Goal: Information Seeking & Learning: Learn about a topic

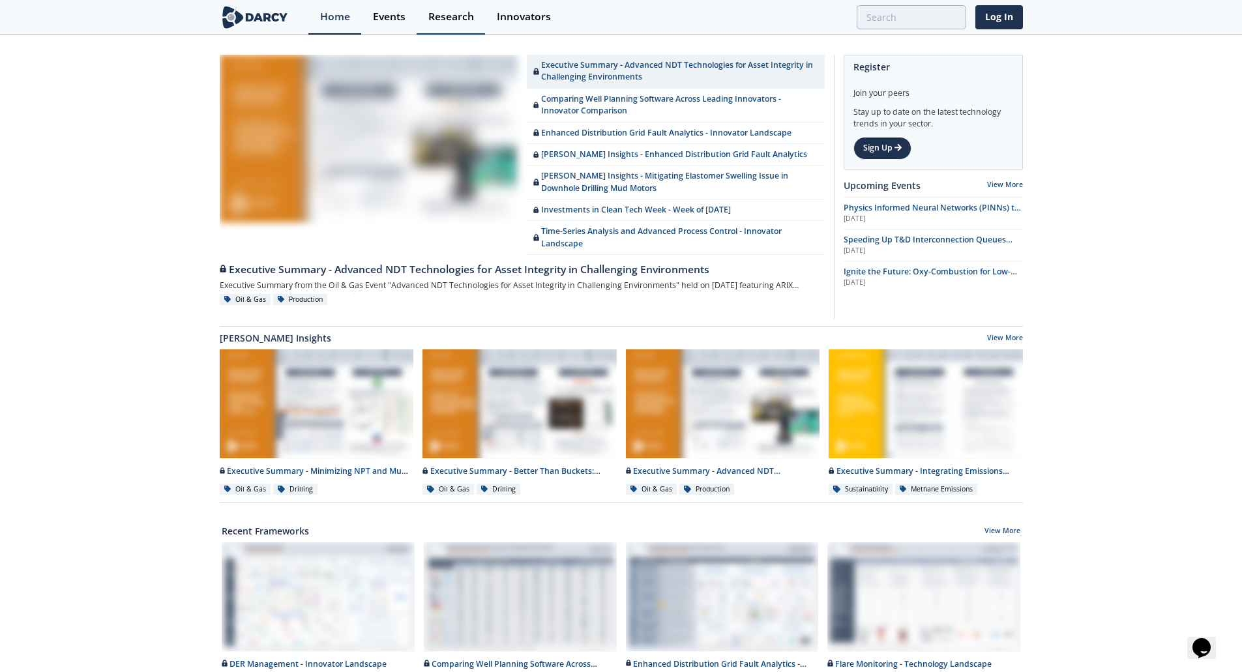
click at [441, 18] on div "Research" at bounding box center [451, 17] width 46 height 10
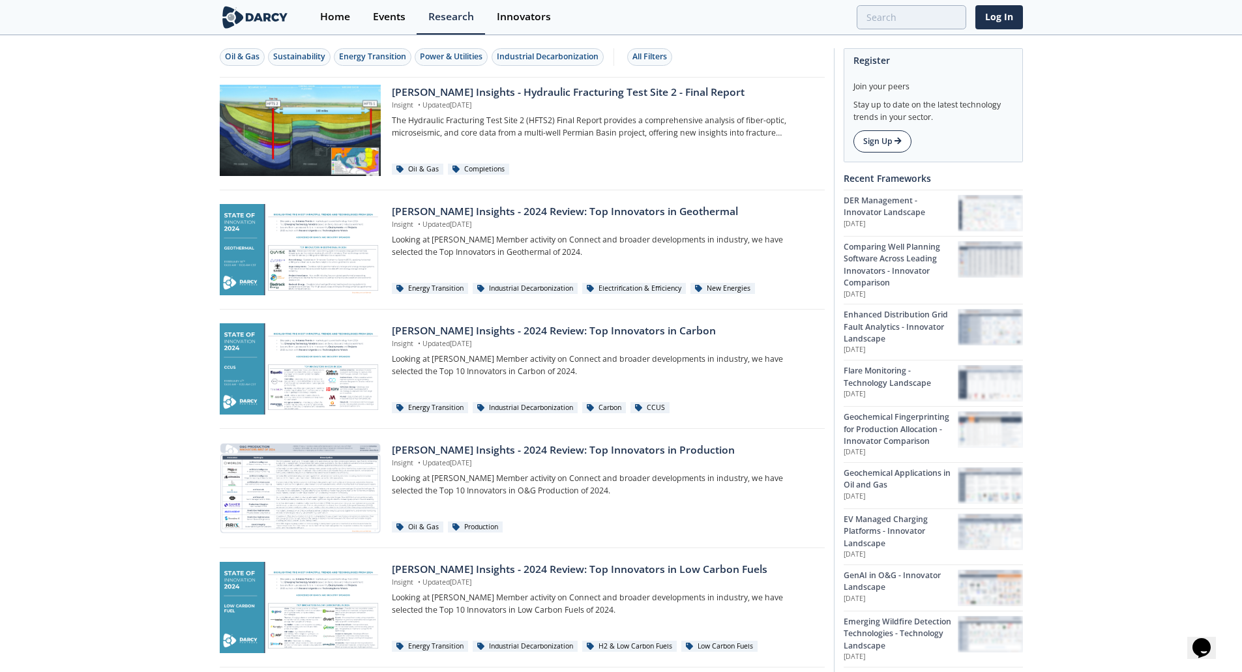
click at [877, 145] on link "Sign Up" at bounding box center [882, 141] width 58 height 22
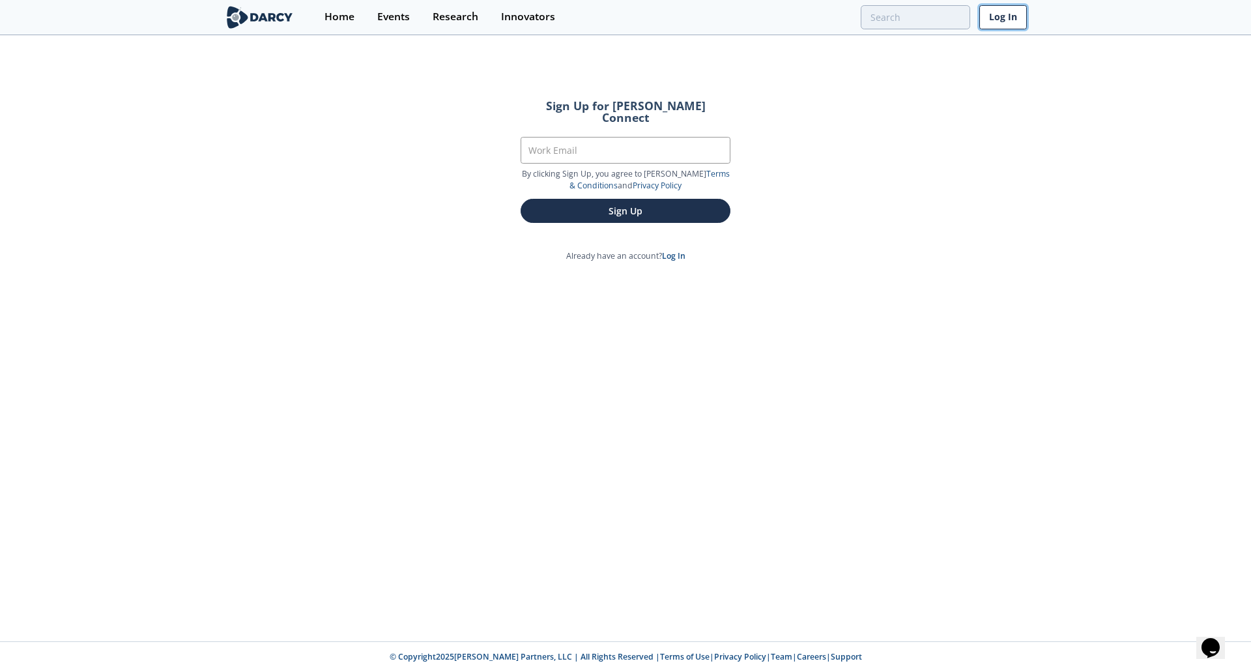
click at [994, 23] on link "Log In" at bounding box center [1004, 17] width 48 height 24
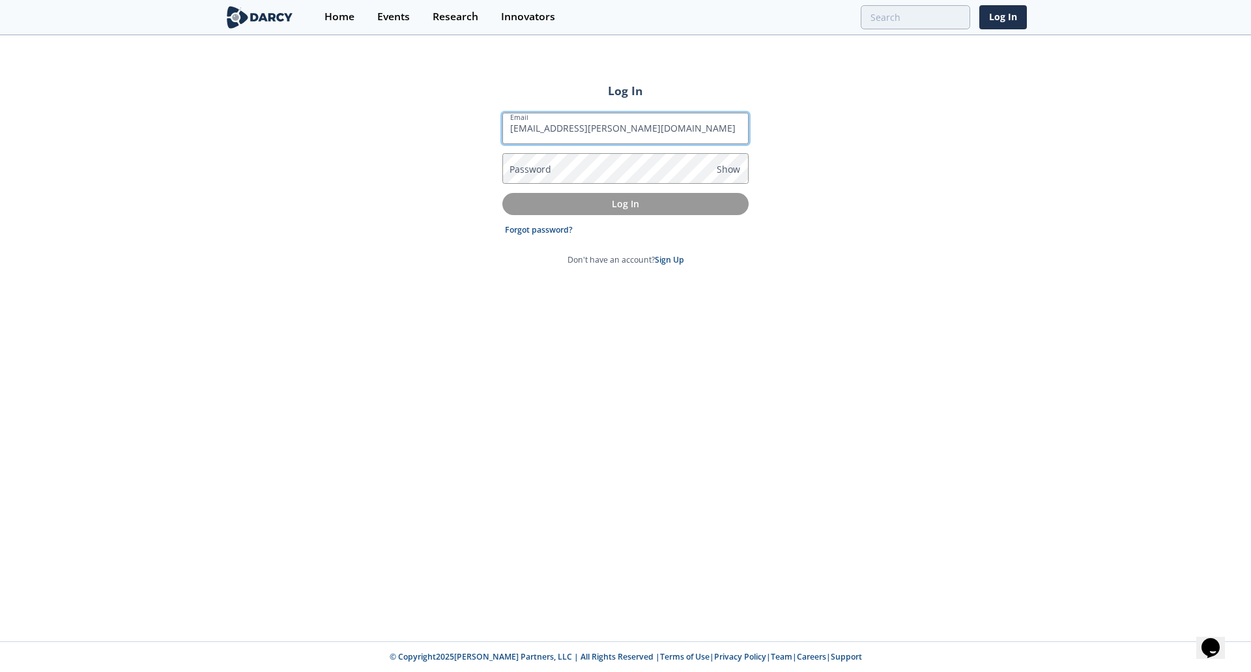
type input "kolja.roth@rwe.com"
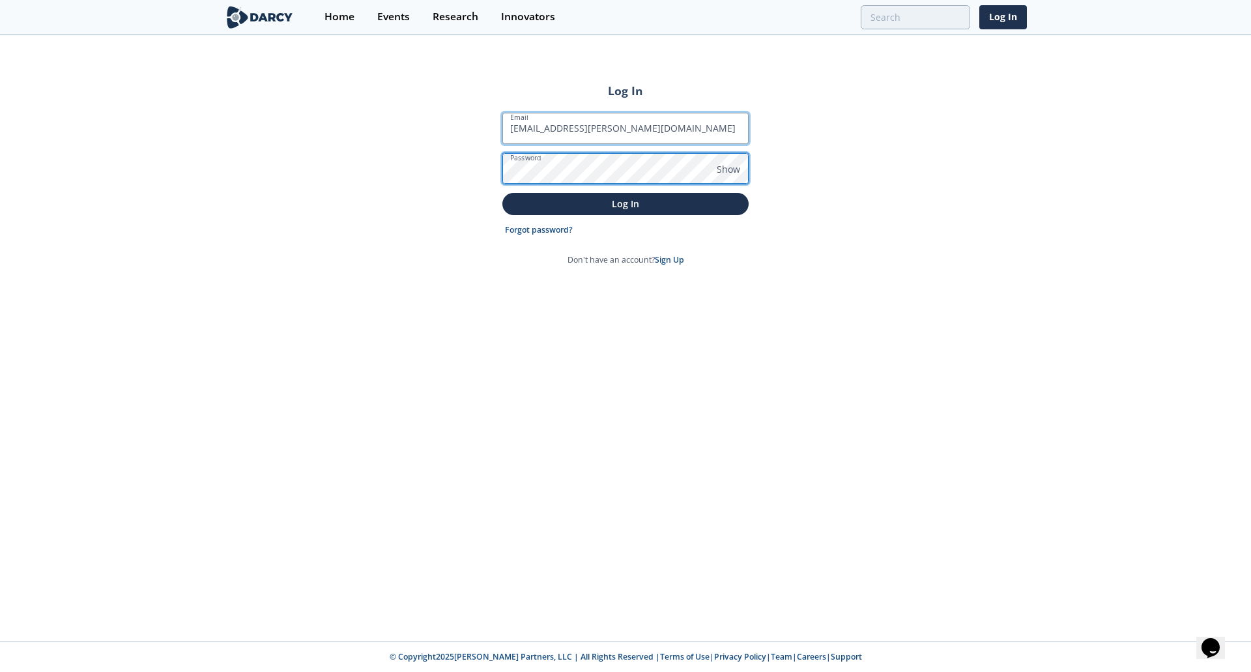
click at [503, 193] on button "Log In" at bounding box center [626, 204] width 246 height 22
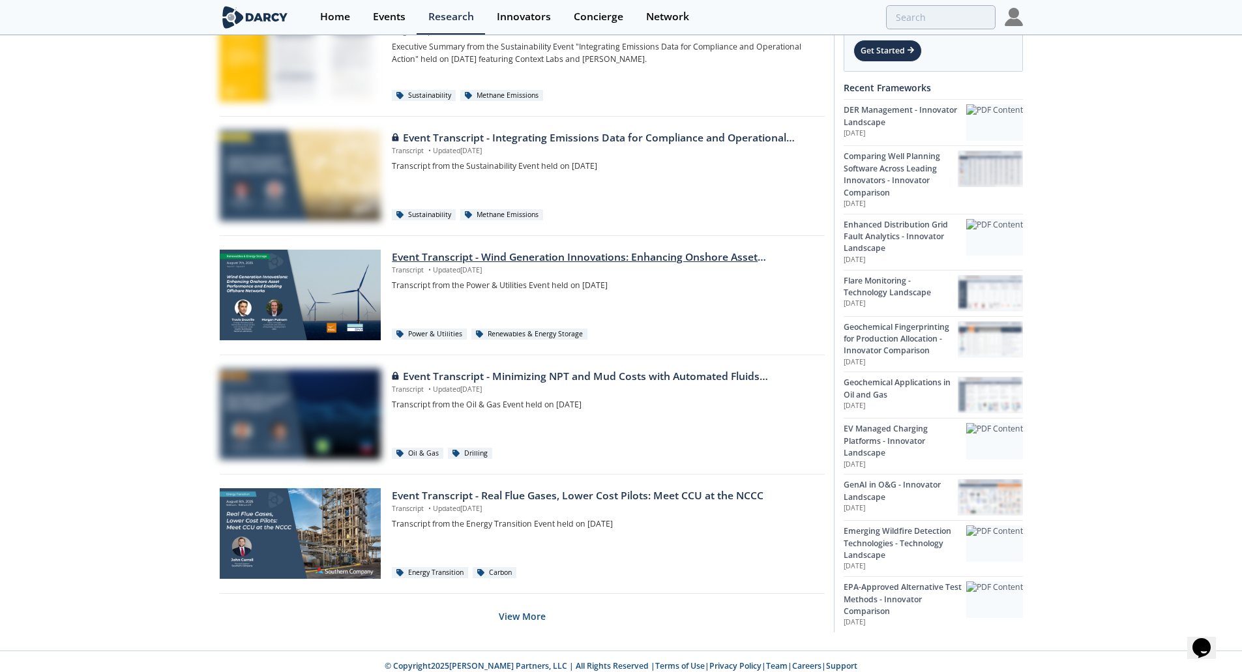
scroll to position [680, 0]
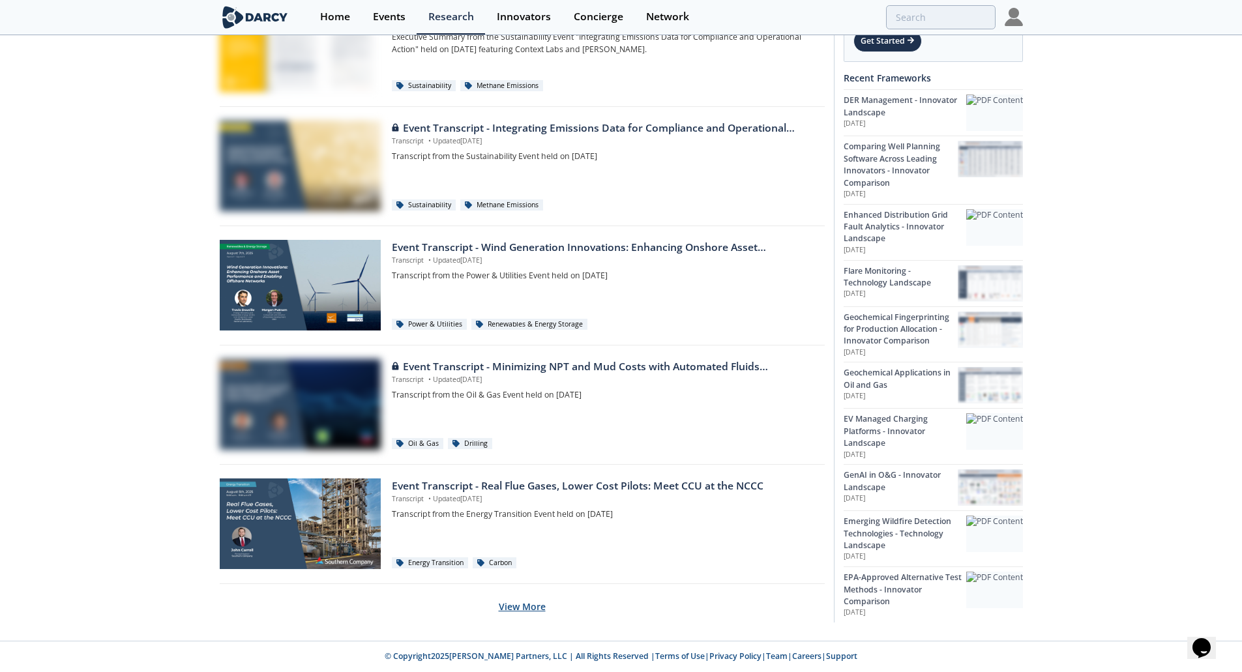
click at [512, 607] on button "View More" at bounding box center [522, 607] width 47 height 32
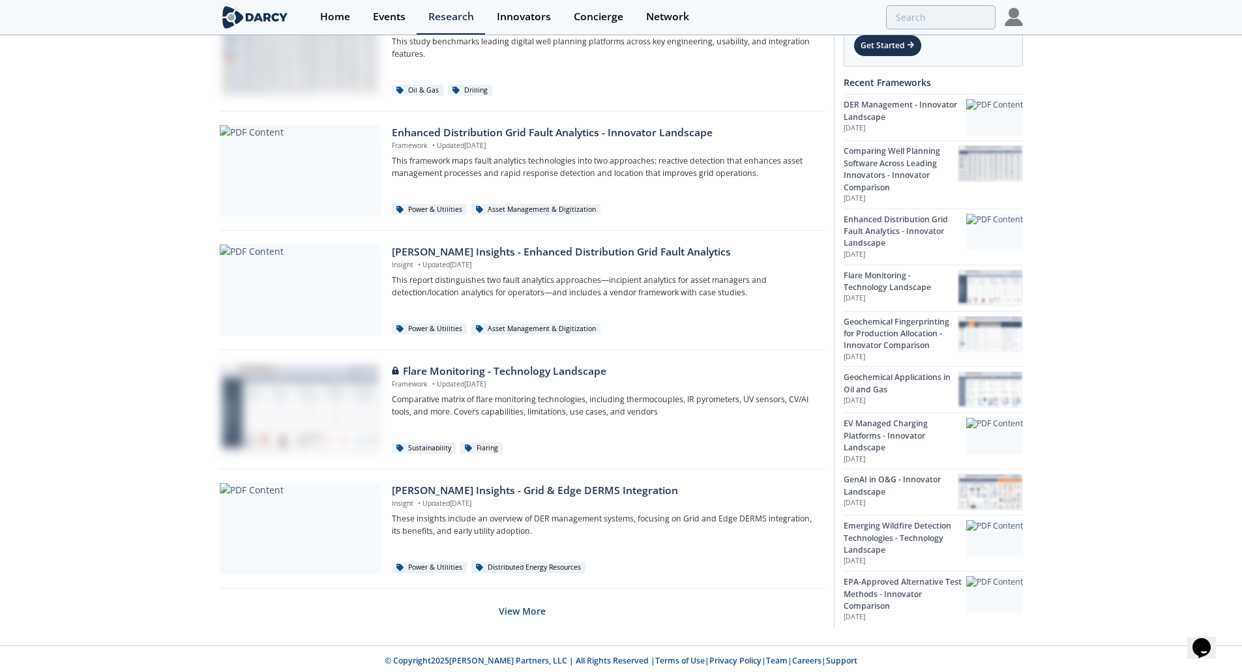
scroll to position [1873, 0]
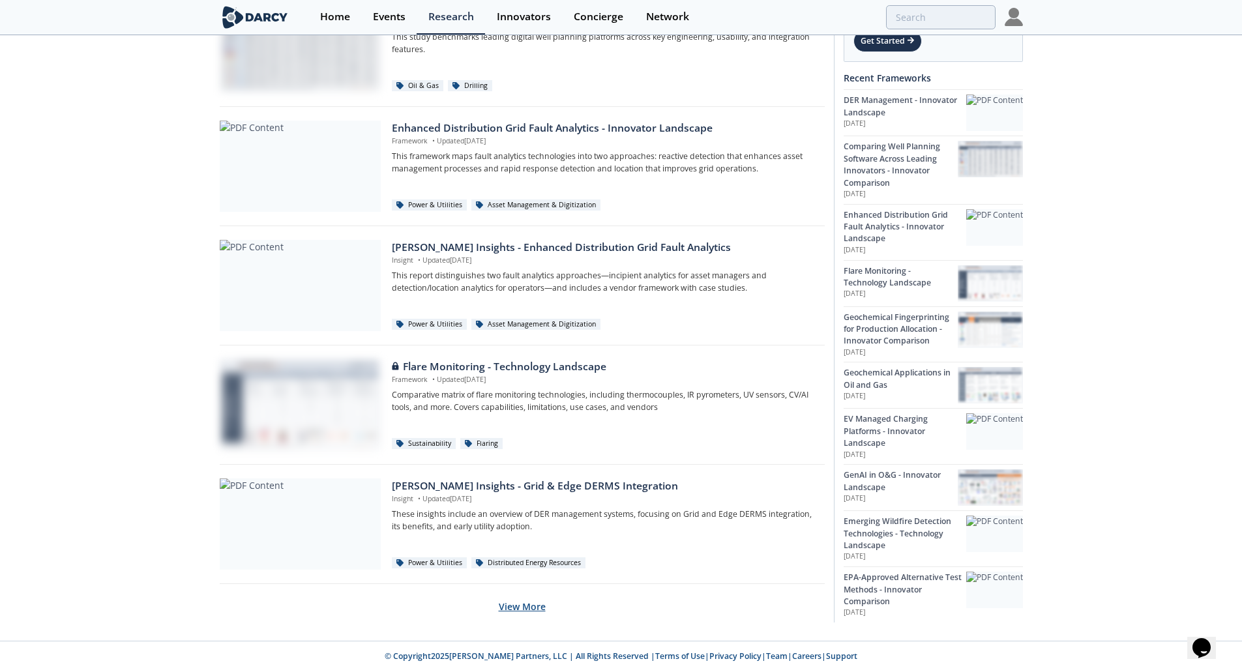
click at [533, 599] on button "View More" at bounding box center [522, 607] width 47 height 32
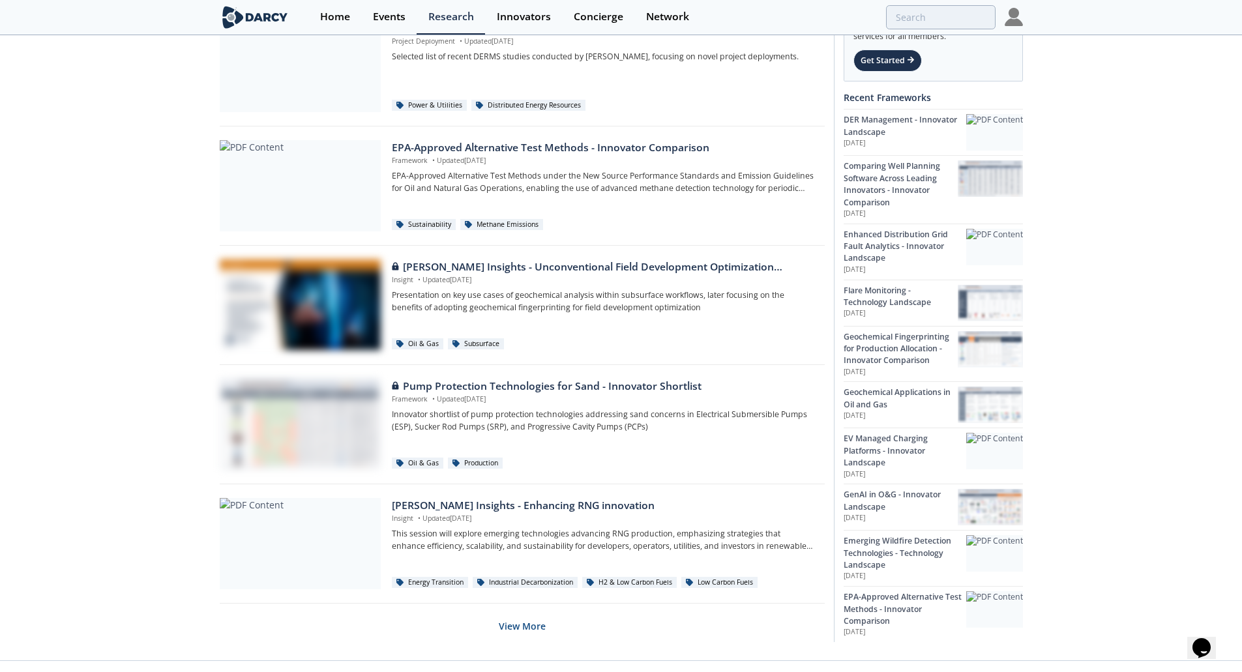
scroll to position [3065, 0]
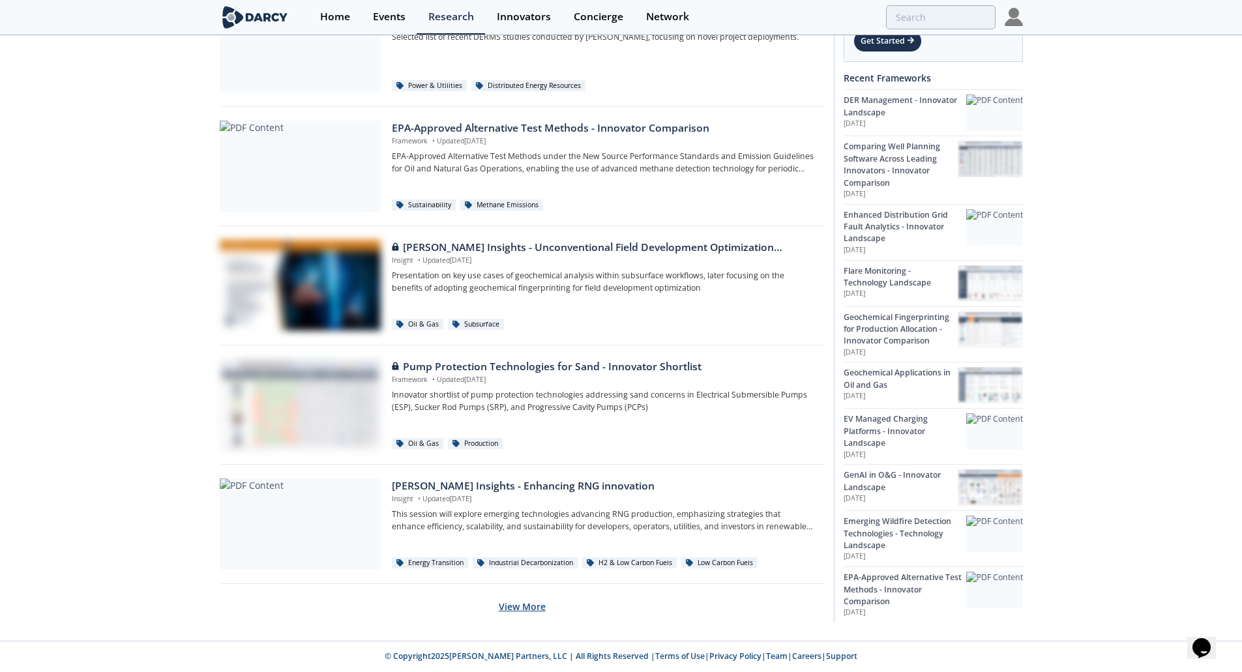
click at [532, 607] on button "View More" at bounding box center [522, 607] width 47 height 32
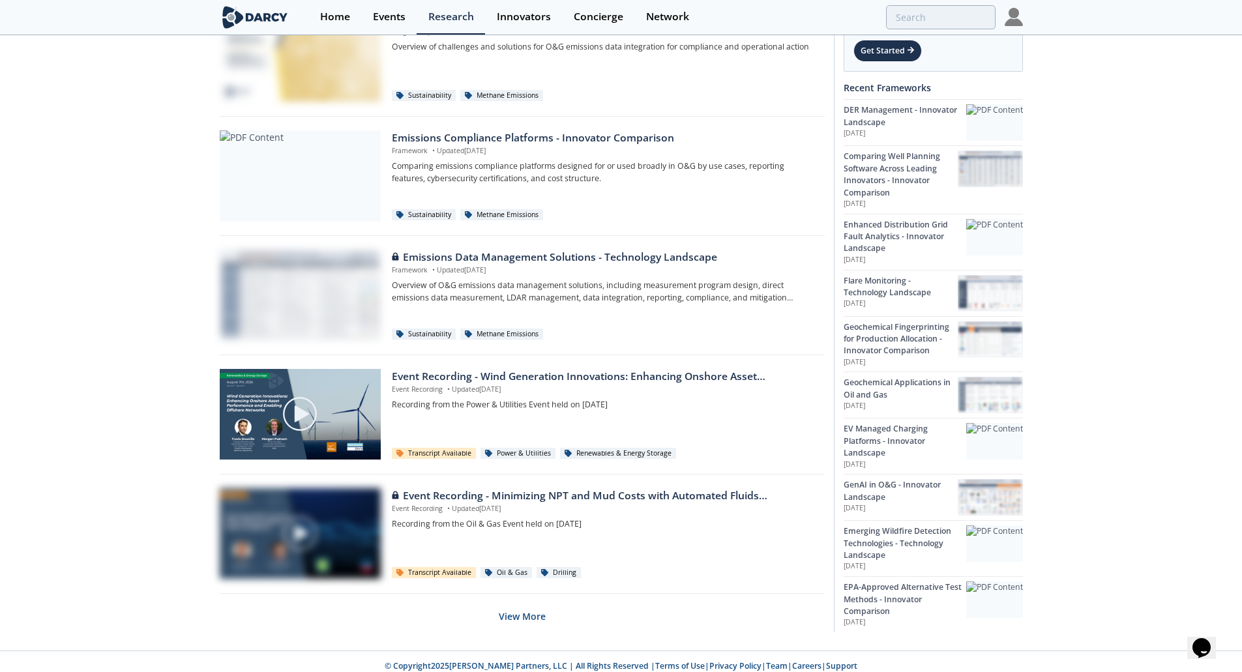
scroll to position [4258, 0]
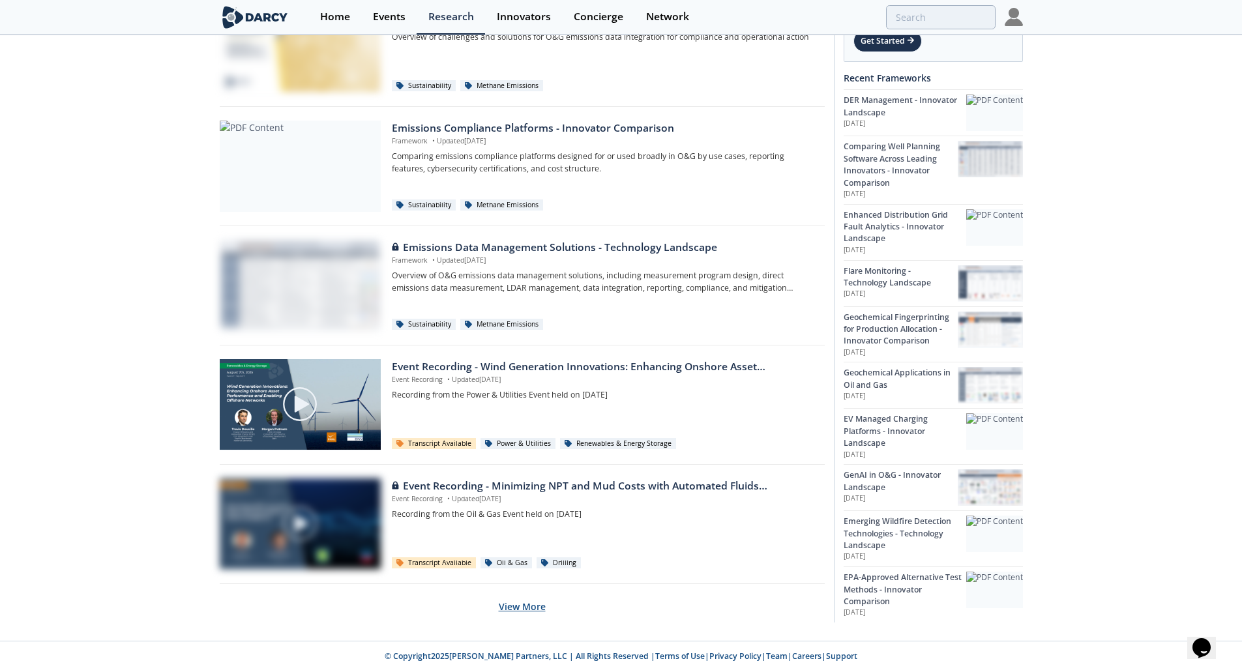
click at [515, 607] on button "View More" at bounding box center [522, 607] width 47 height 32
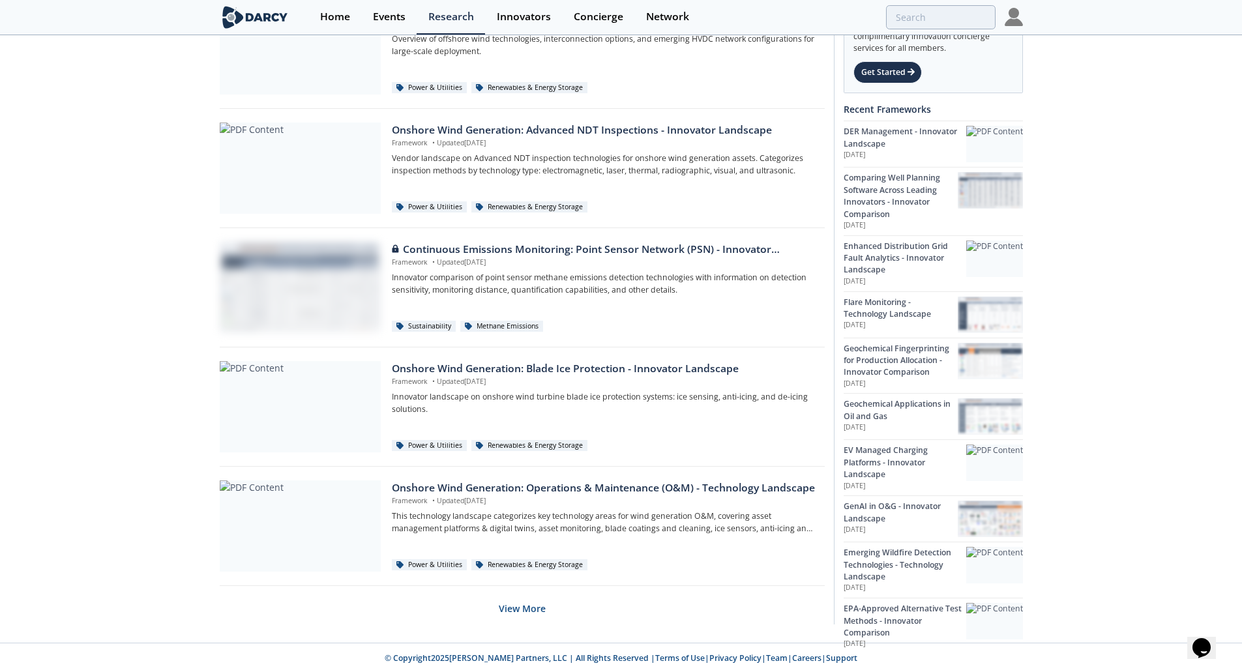
scroll to position [5451, 0]
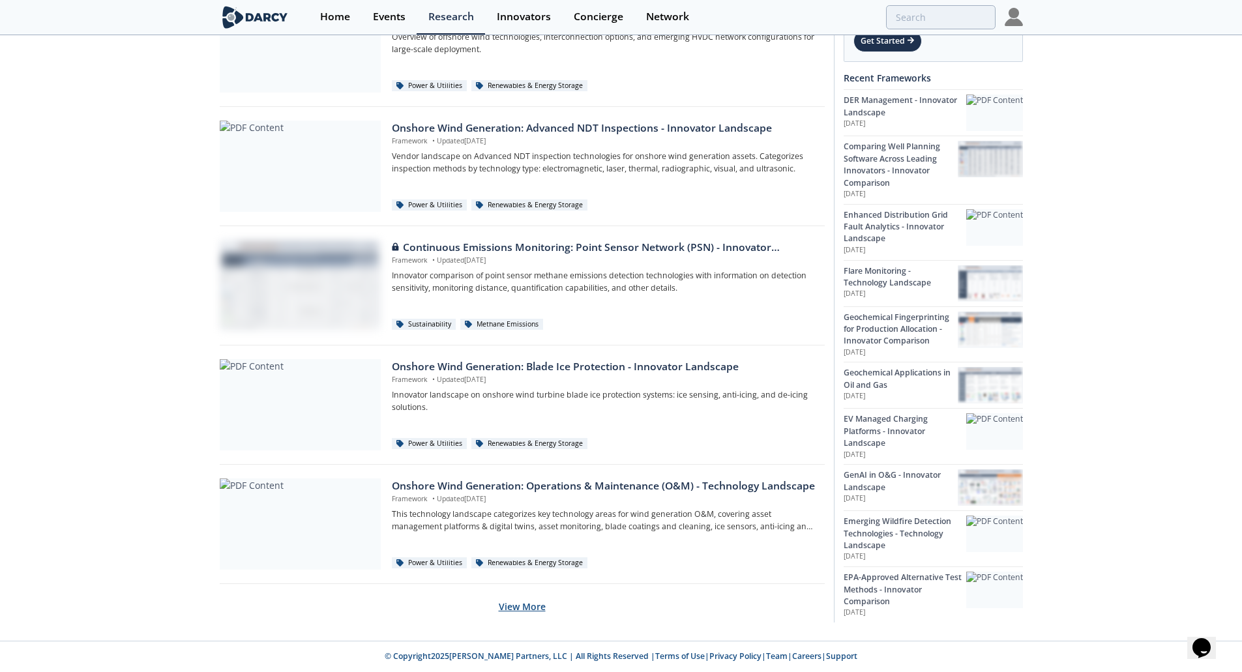
click at [538, 608] on button "View More" at bounding box center [522, 607] width 47 height 32
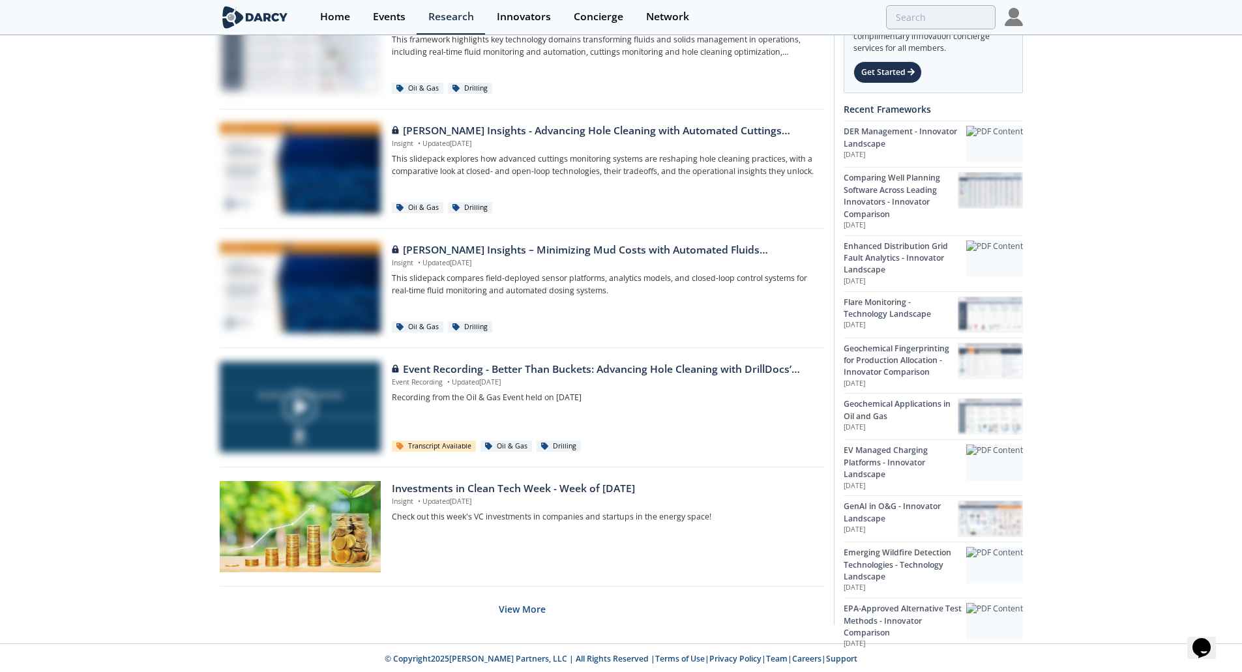
scroll to position [6644, 0]
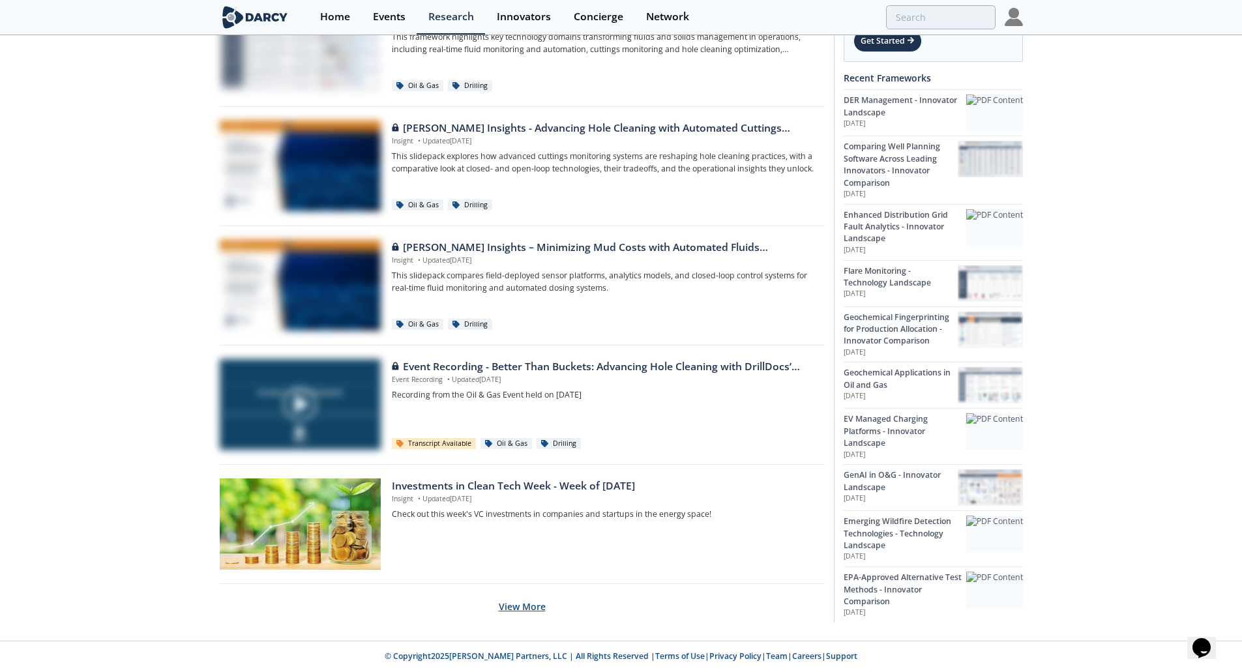
click at [527, 610] on button "View More" at bounding box center [522, 607] width 47 height 32
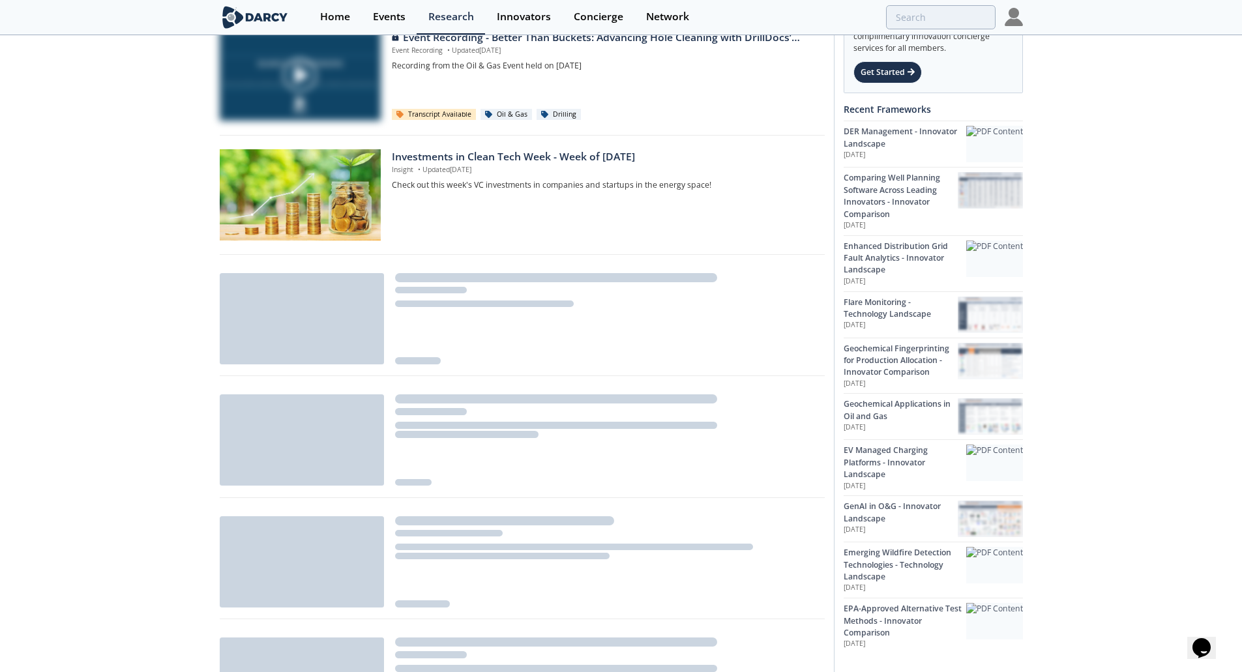
scroll to position [7100, 0]
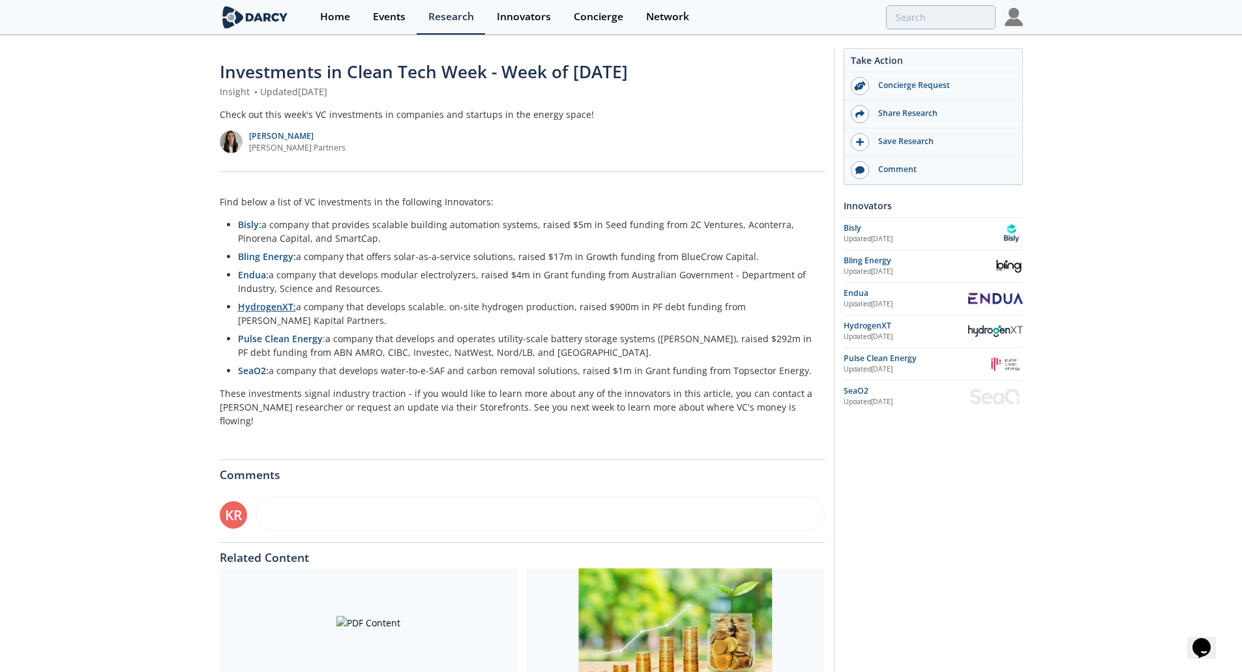
click at [274, 306] on strong "HydrogenXT:" at bounding box center [267, 306] width 58 height 12
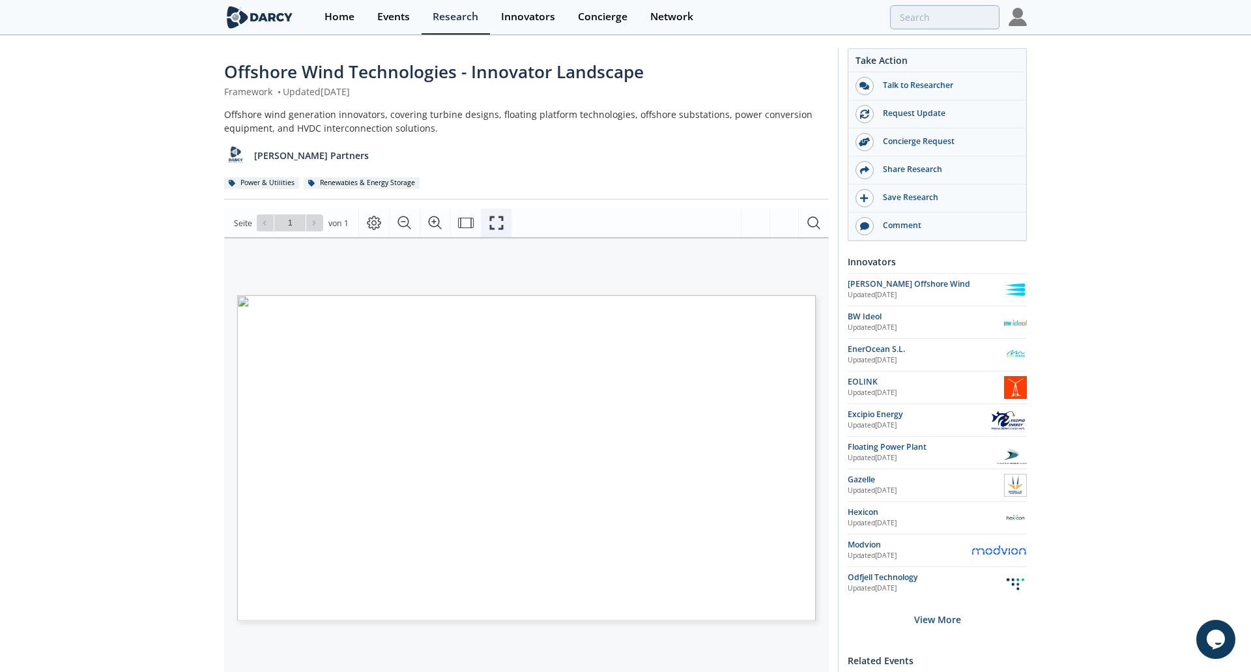
click at [490, 223] on icon "Fullscreen" at bounding box center [497, 223] width 16 height 16
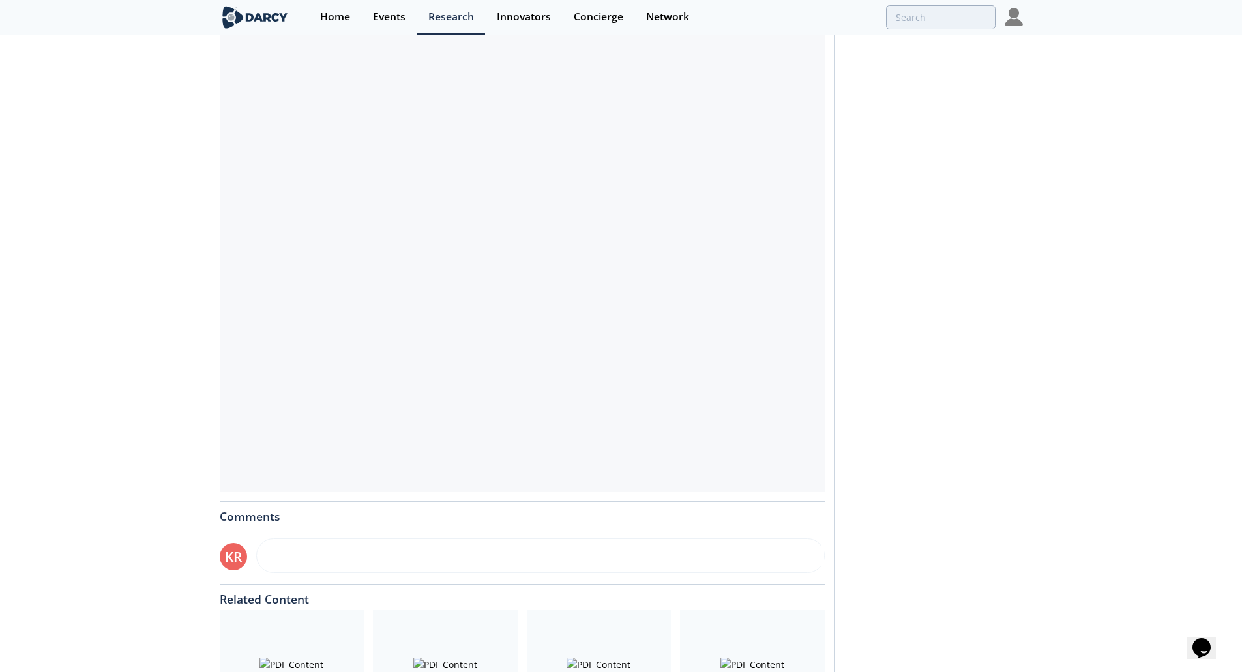
scroll to position [315, 0]
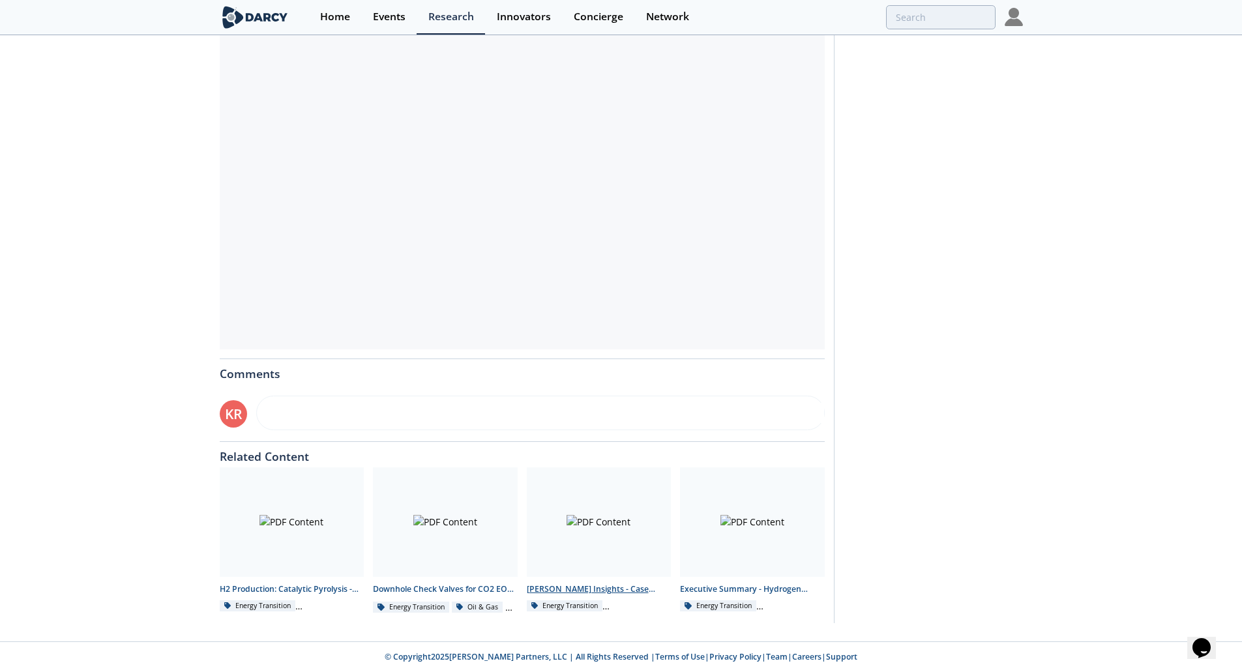
click at [594, 516] on div at bounding box center [599, 522] width 145 height 110
click at [703, 524] on div at bounding box center [752, 522] width 145 height 110
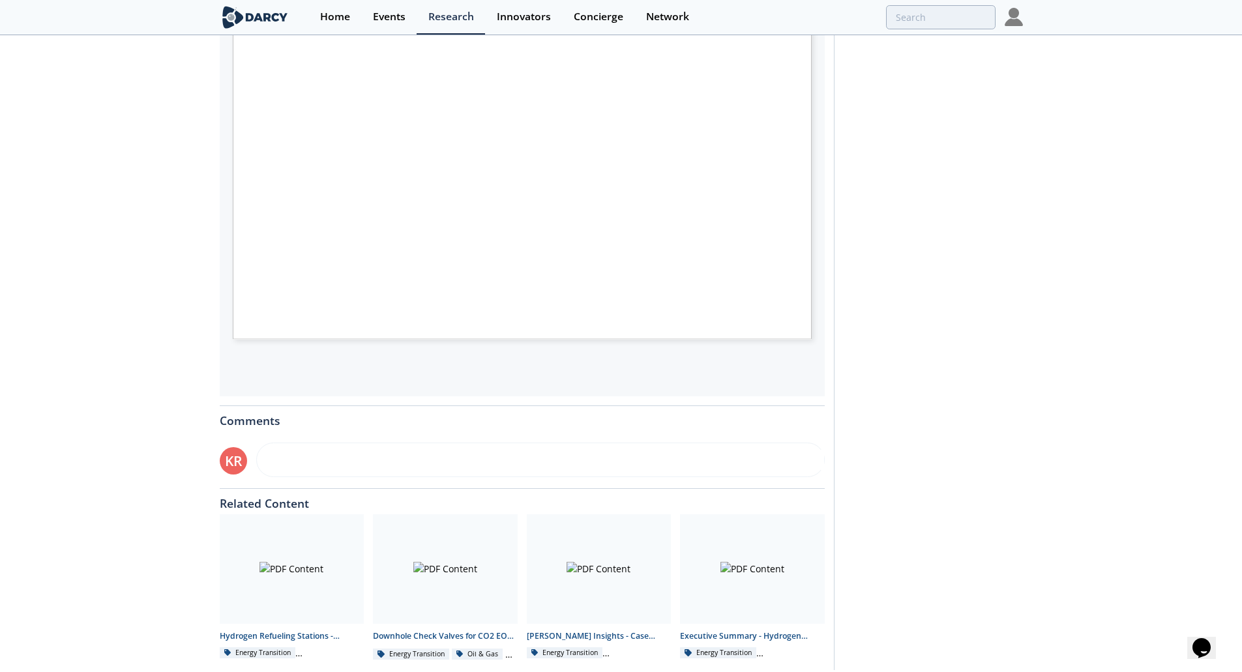
scroll to position [326, 0]
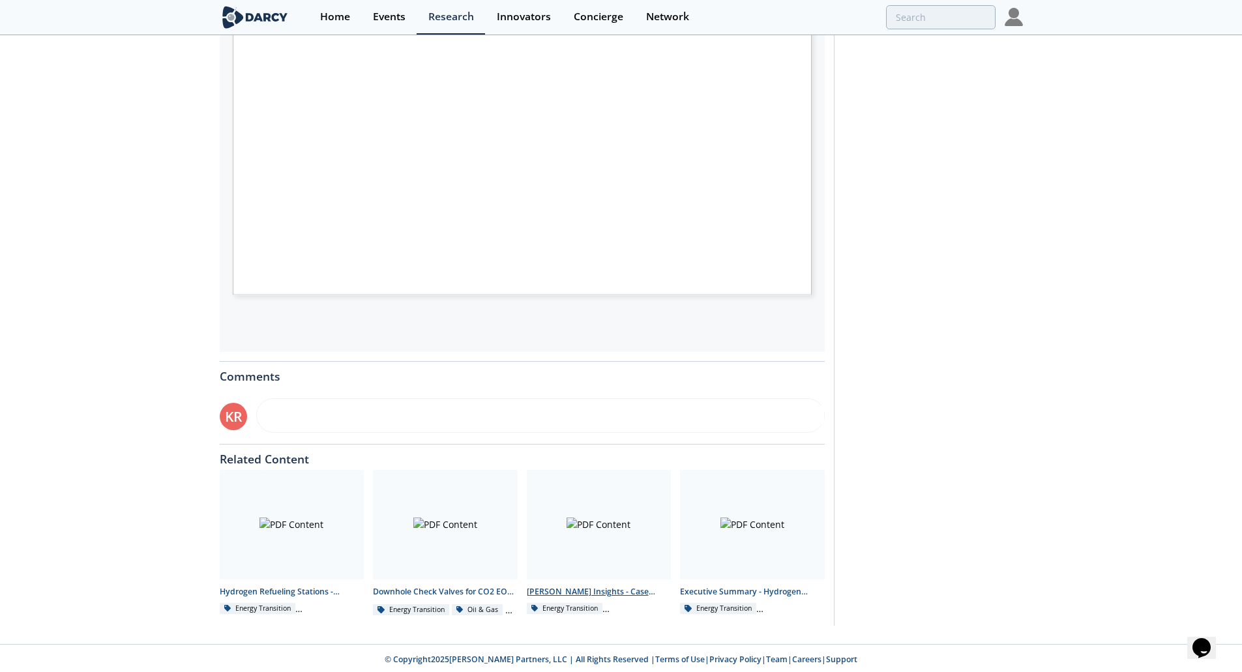
click at [622, 526] on div at bounding box center [599, 525] width 145 height 110
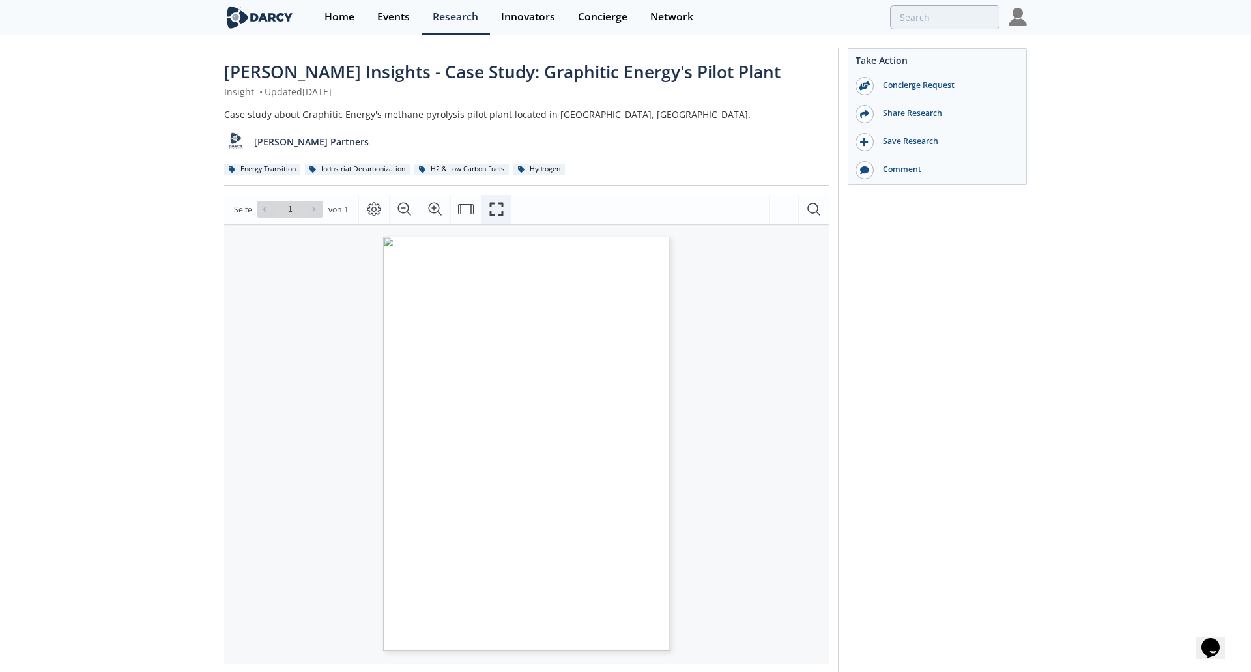
click at [493, 209] on icon "Fullscreen" at bounding box center [497, 209] width 16 height 16
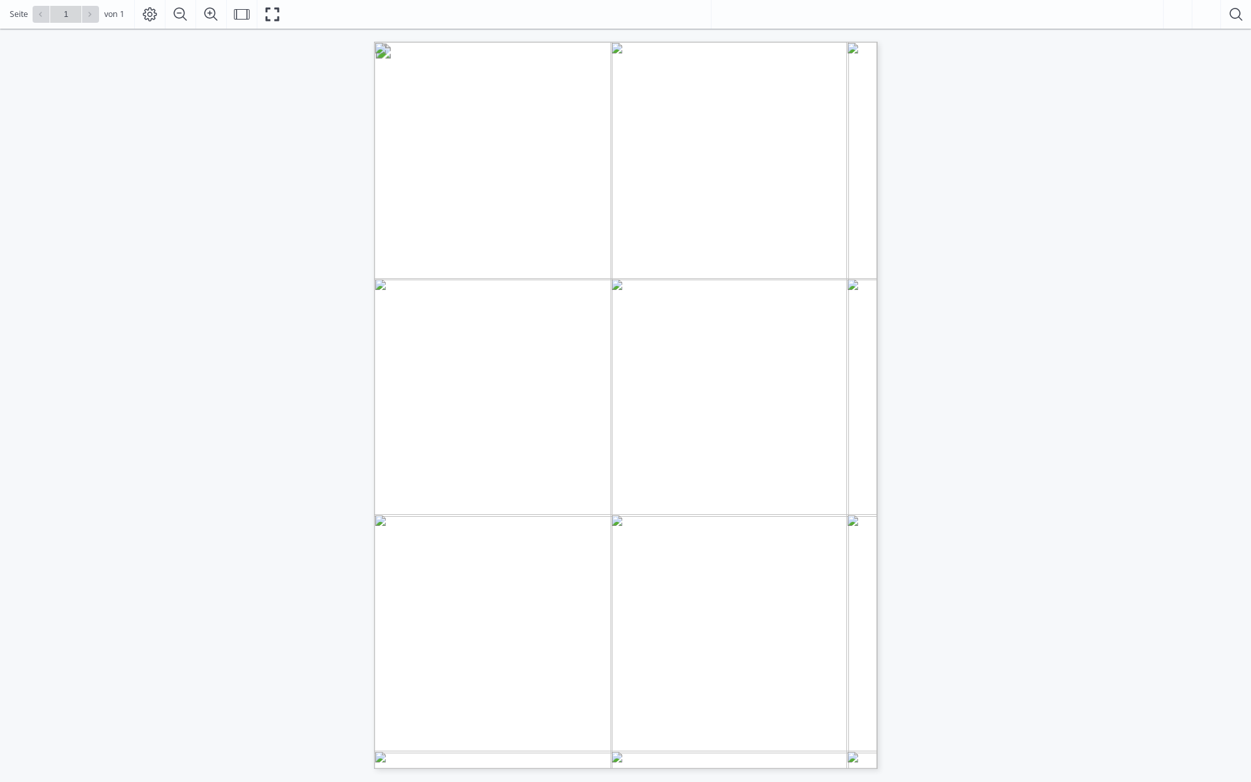
click at [1102, 240] on div "Context • Graphitic Energy is a methane pyrolysis company based in California (…" at bounding box center [625, 399] width 1251 height 740
click at [973, 116] on div "Context • Graphitic Energy is a methane pyrolysis company based in California (…" at bounding box center [625, 399] width 1251 height 740
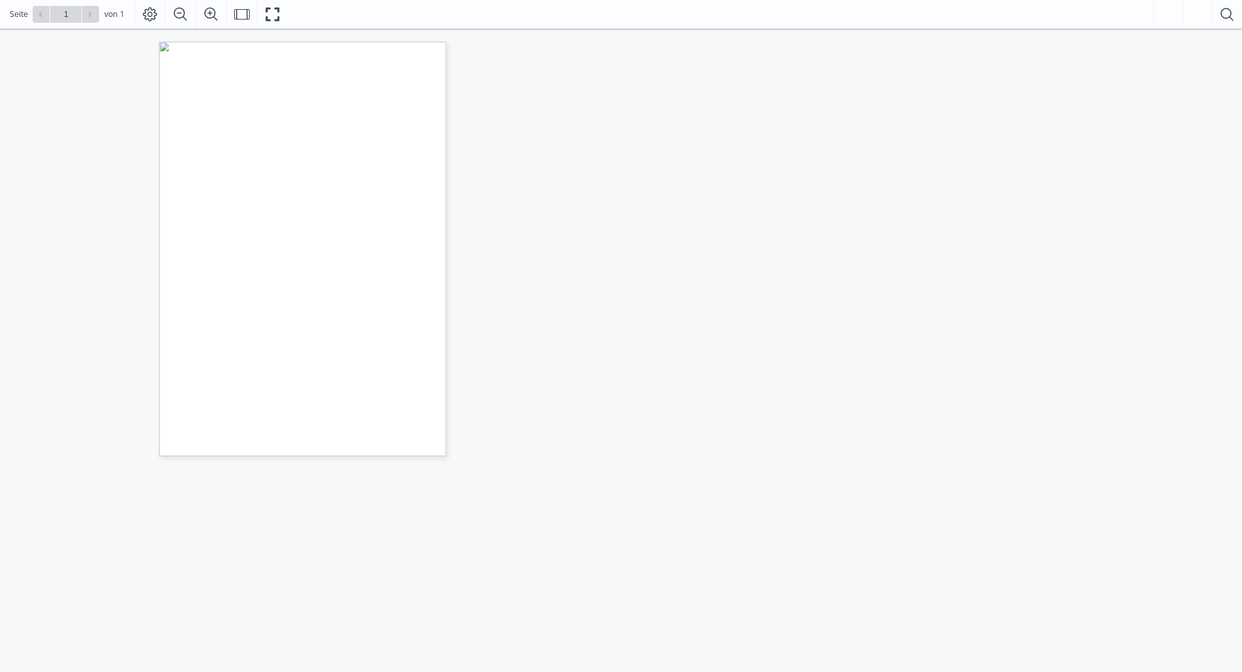
scroll to position [315, 0]
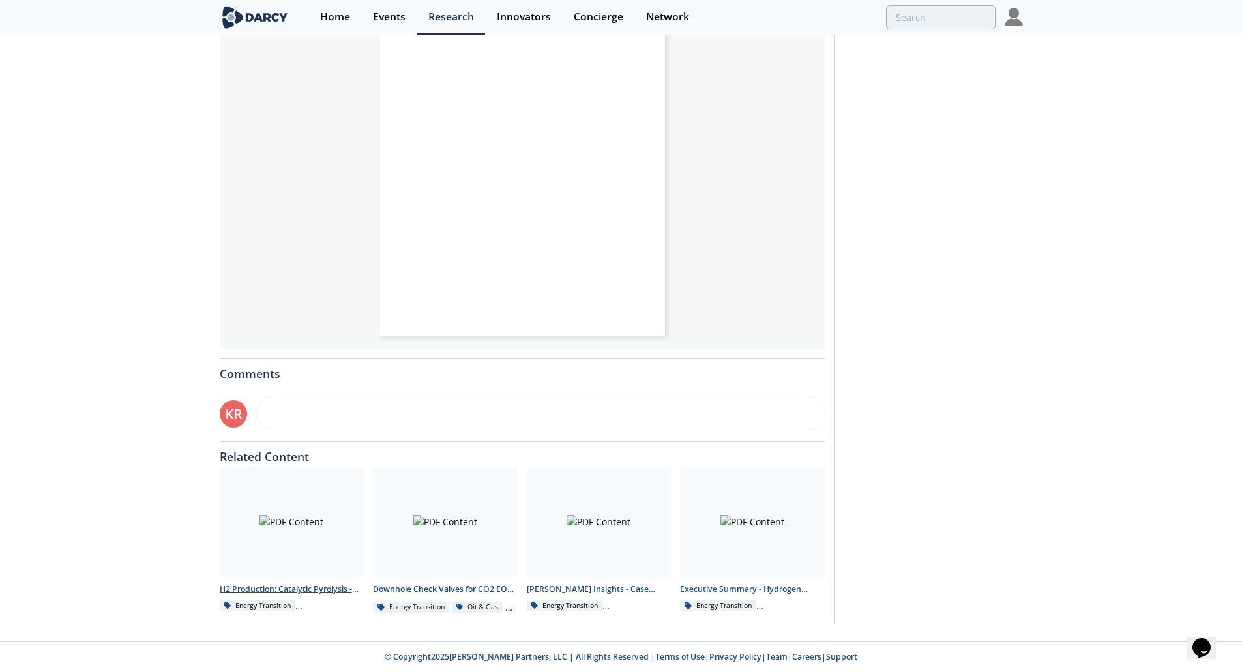
click at [266, 500] on div at bounding box center [292, 522] width 145 height 110
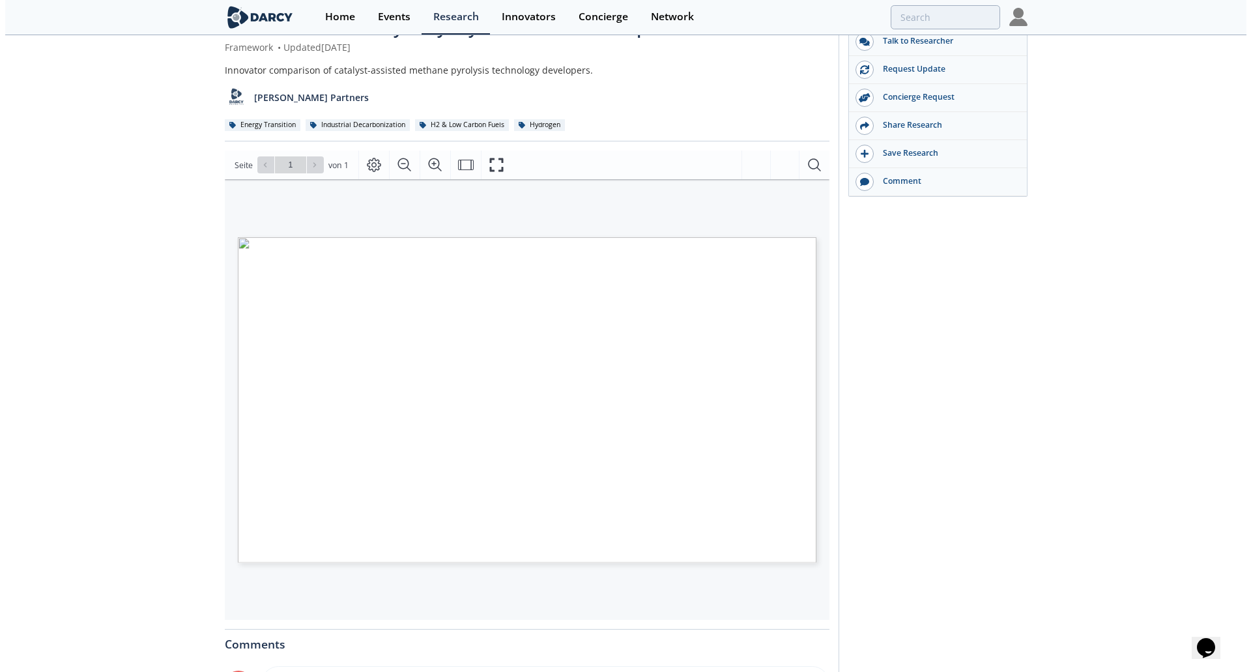
scroll to position [65, 0]
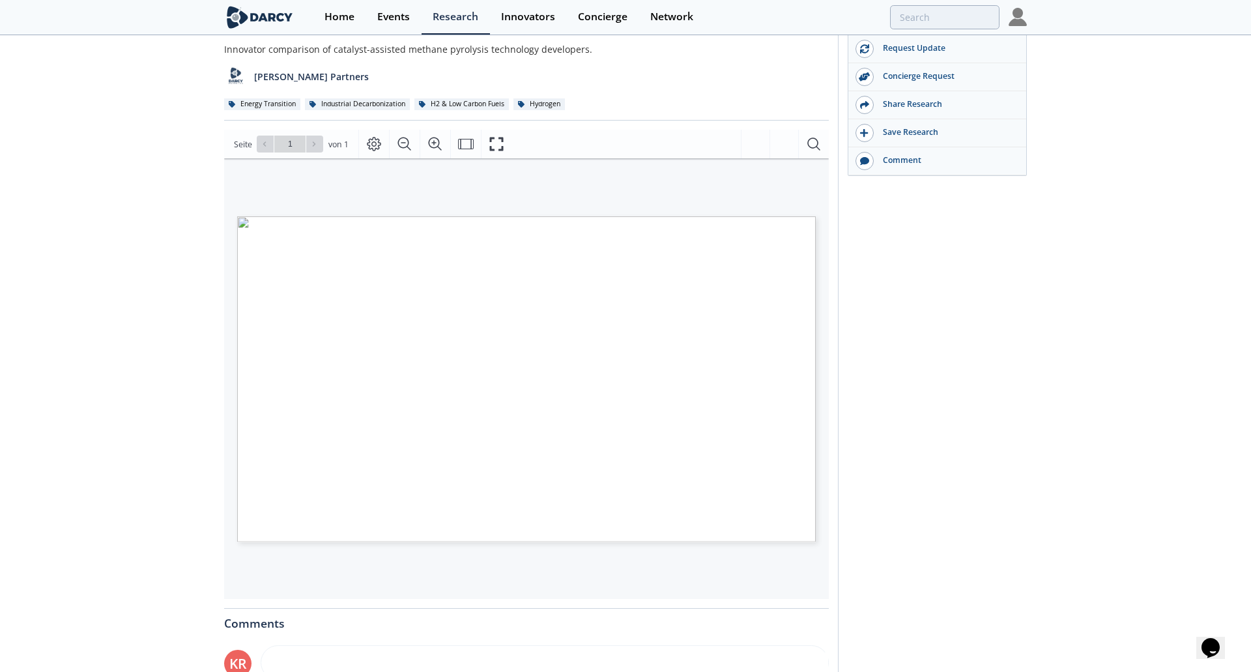
click at [545, 368] on span "Seite 1" at bounding box center [836, 661] width 1158 height 622
click at [497, 151] on icon "Fullscreen" at bounding box center [497, 144] width 16 height 16
